Goal: Obtain resource: Download file/media

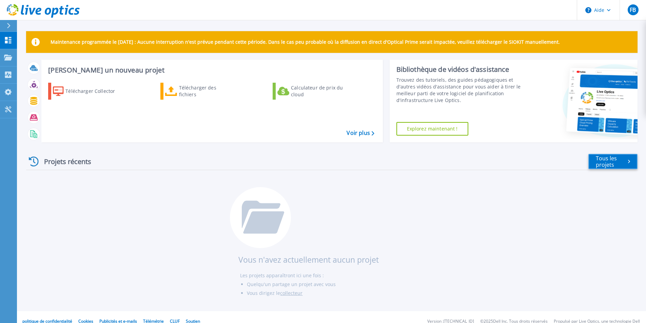
click at [629, 160] on icon at bounding box center [629, 161] width 2 height 4
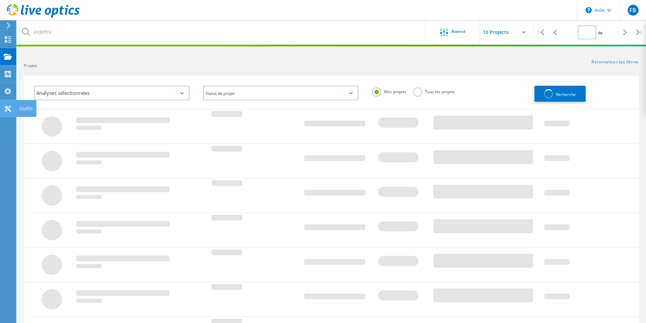
type input "1"
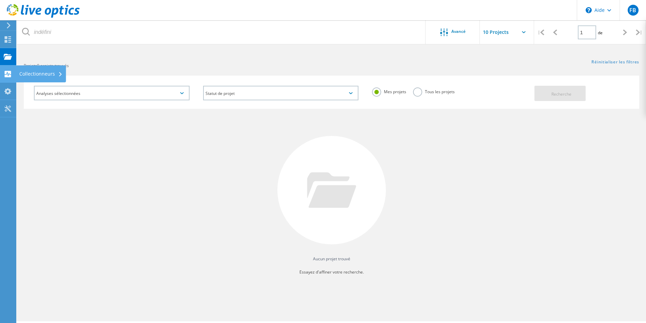
click at [4, 77] on icon at bounding box center [8, 74] width 8 height 6
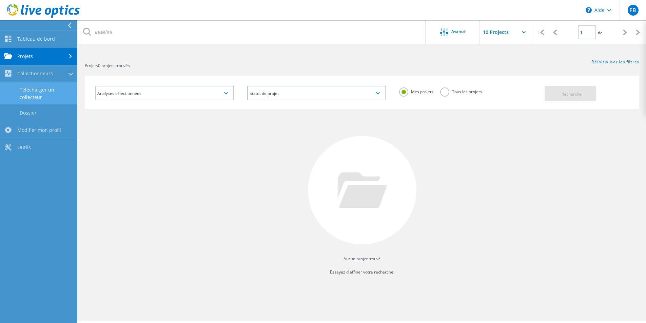
click at [36, 95] on font "Télécharger un collecteur" at bounding box center [37, 94] width 35 height 14
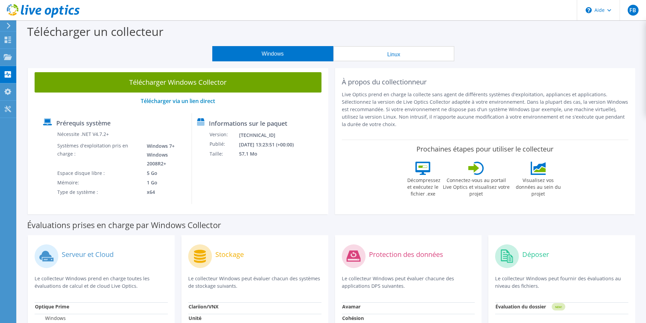
click at [5, 29] on div at bounding box center [7, 26] width 7 height 6
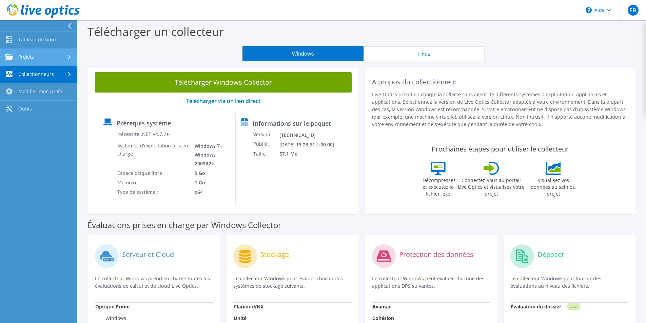
click at [57, 56] on link "Projets" at bounding box center [38, 57] width 77 height 17
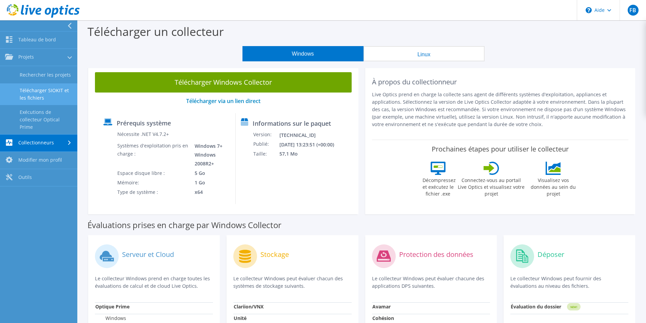
click at [60, 95] on font "Télécharger SIOKIT et les fichiers" at bounding box center [46, 94] width 53 height 15
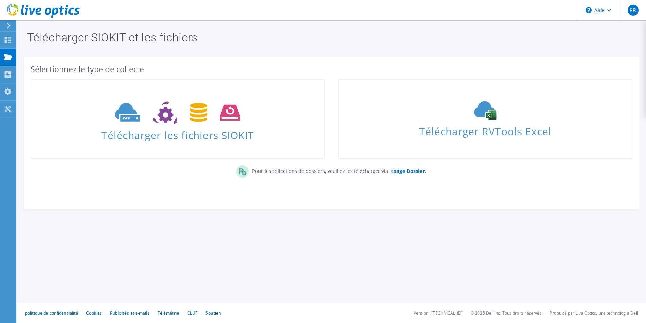
click at [9, 25] on icon at bounding box center [8, 26] width 5 height 6
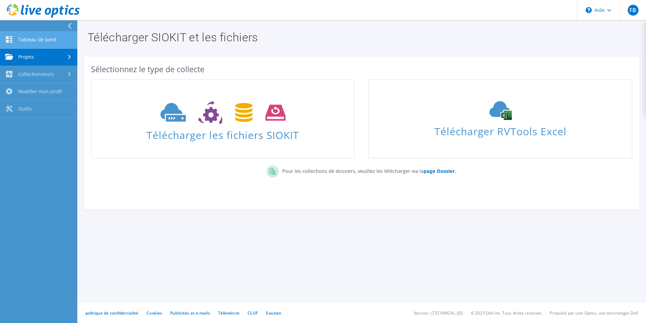
click at [16, 35] on link "Tableau de bord" at bounding box center [38, 40] width 77 height 17
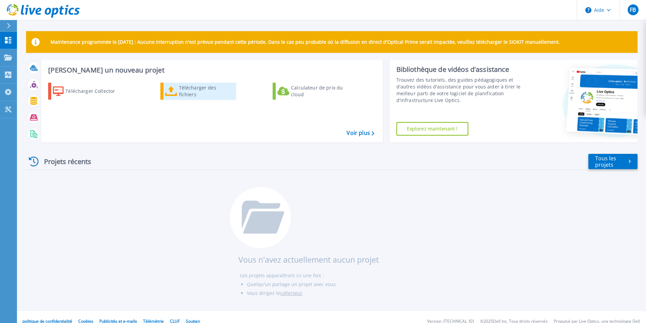
click at [210, 93] on font "Télécharger des fichiers" at bounding box center [197, 90] width 37 height 13
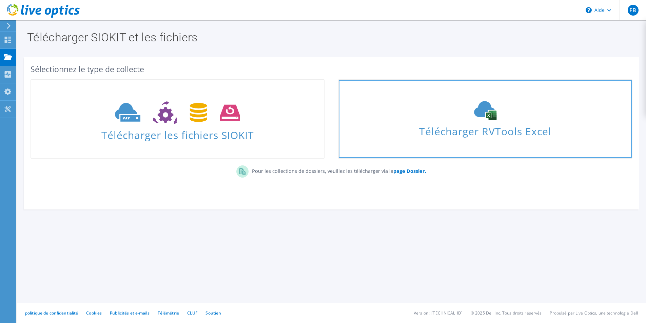
click at [515, 128] on font "Télécharger RVTools Excel" at bounding box center [485, 132] width 132 height 14
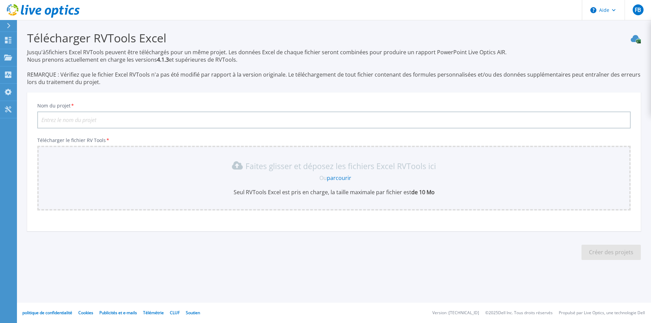
click at [342, 175] on font "parcourir" at bounding box center [339, 177] width 24 height 7
